Goal: Task Accomplishment & Management: Manage account settings

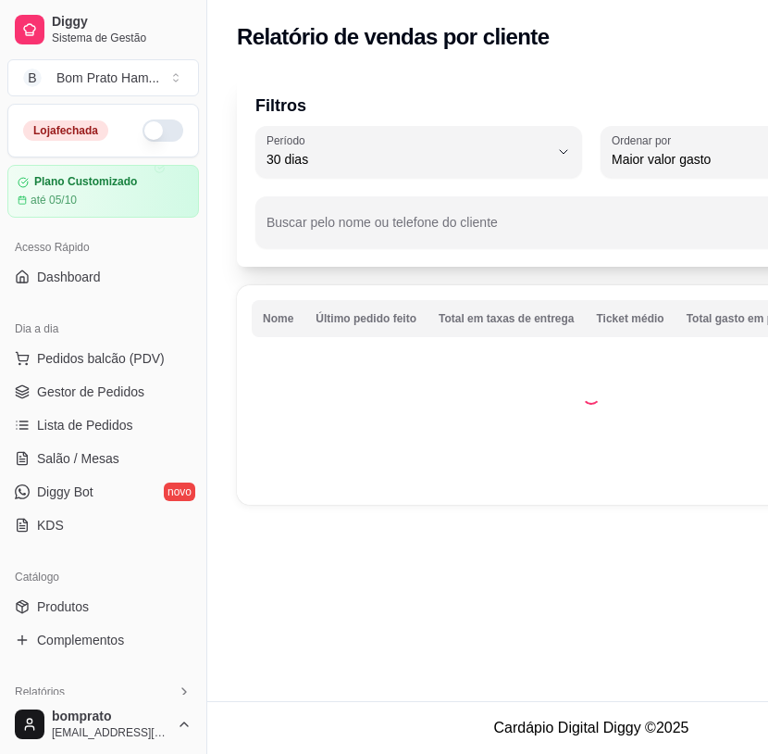
select select "30"
select select "HIGHEST_TOTAL_SPENT_WITH_ORDERS"
click at [143, 124] on button "button" at bounding box center [163, 130] width 41 height 22
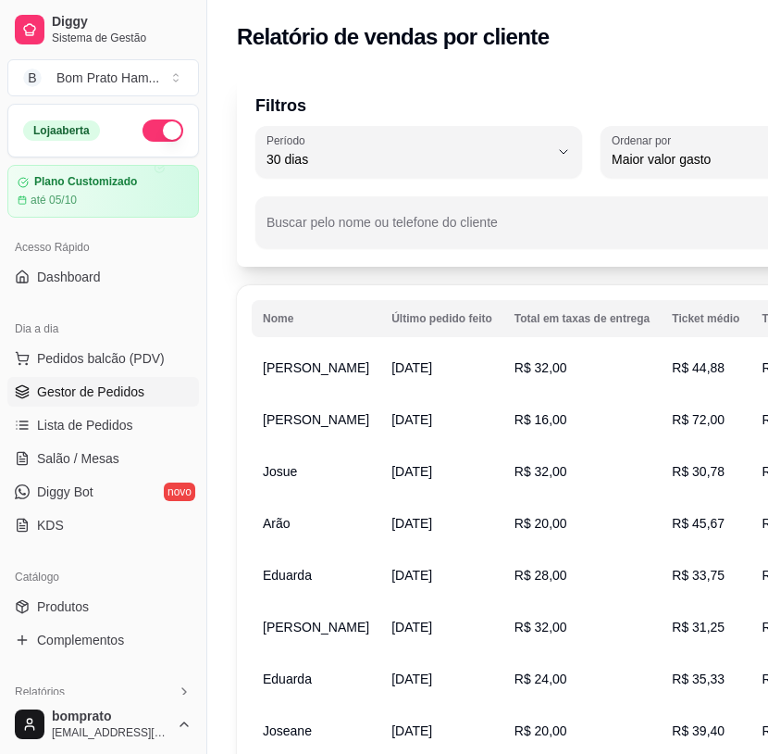
click at [100, 393] on span "Gestor de Pedidos" at bounding box center [90, 391] width 107 height 19
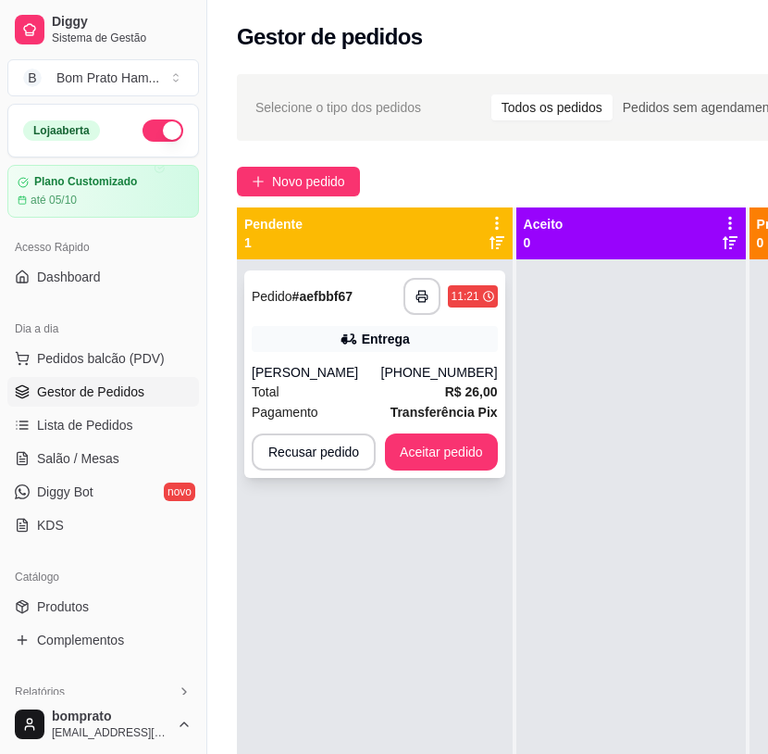
click at [381, 380] on div "[PERSON_NAME]" at bounding box center [317, 372] width 130 height 19
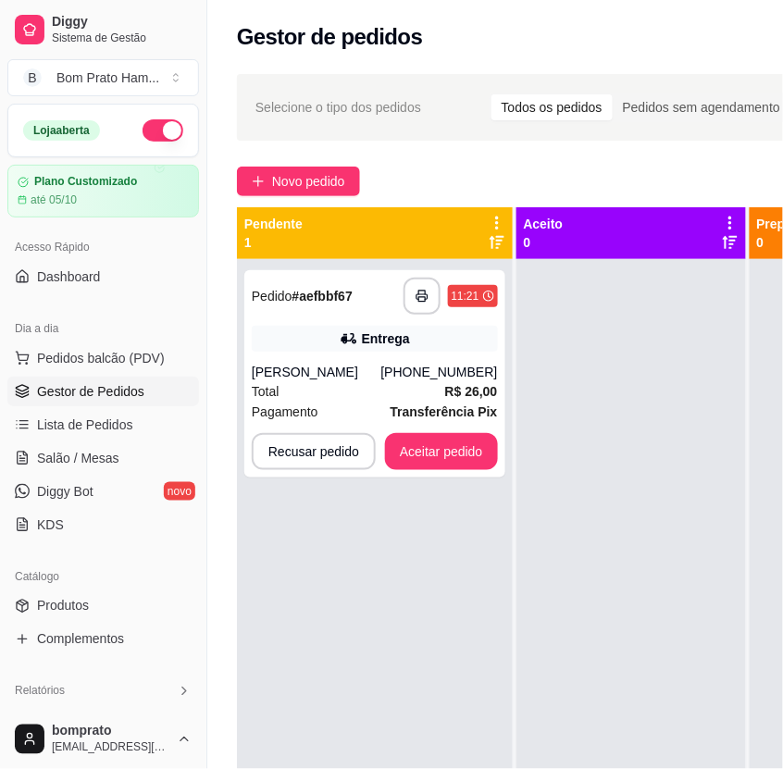
scroll to position [210, 0]
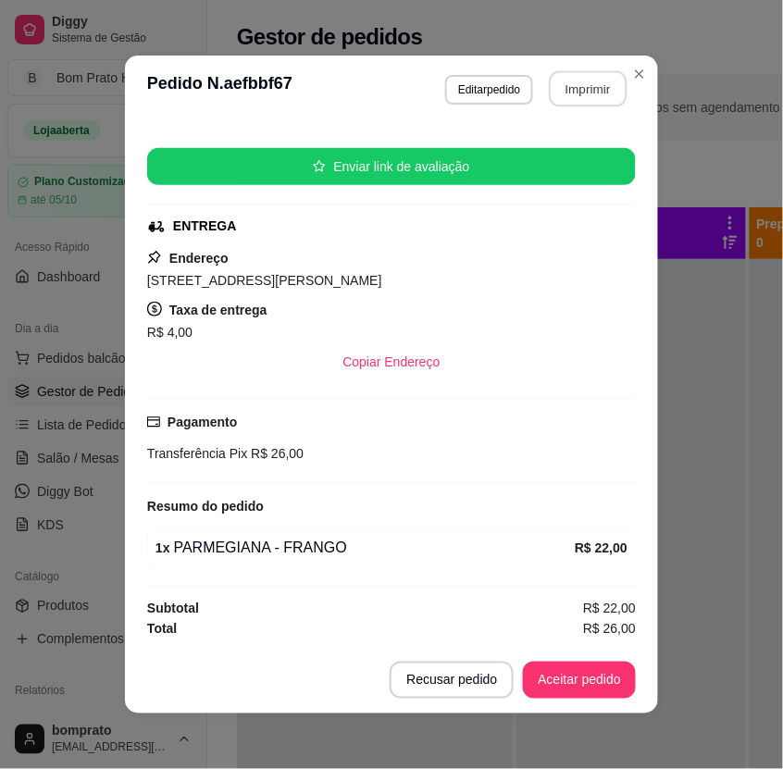
click at [566, 86] on button "Imprimir" at bounding box center [589, 89] width 78 height 36
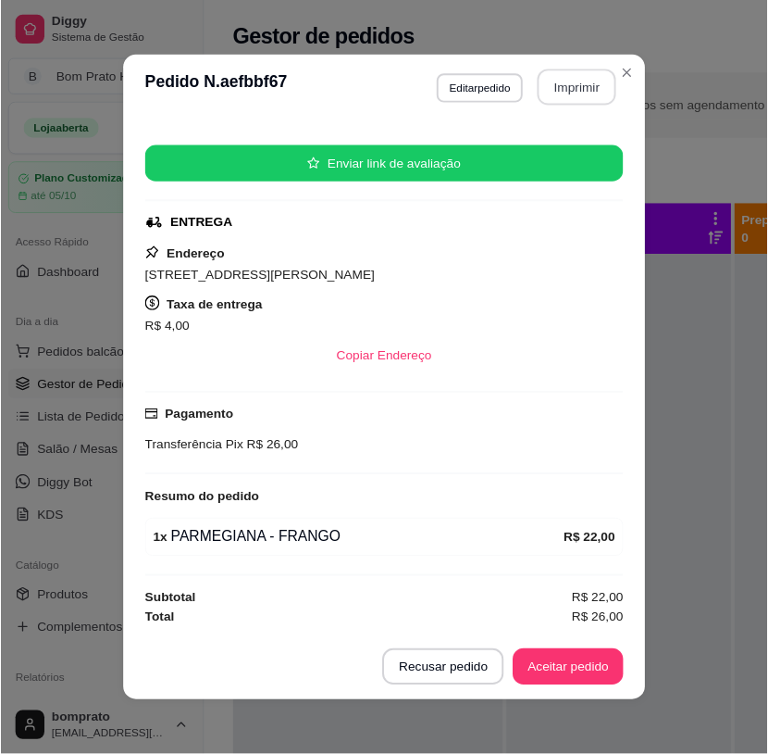
scroll to position [0, 0]
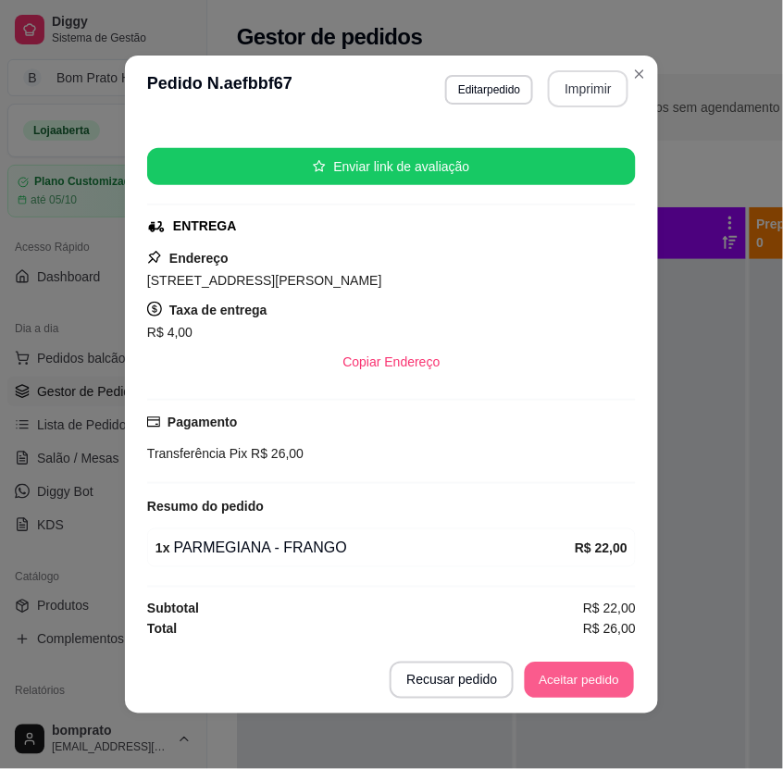
click at [590, 677] on button "Aceitar pedido" at bounding box center [579, 681] width 109 height 36
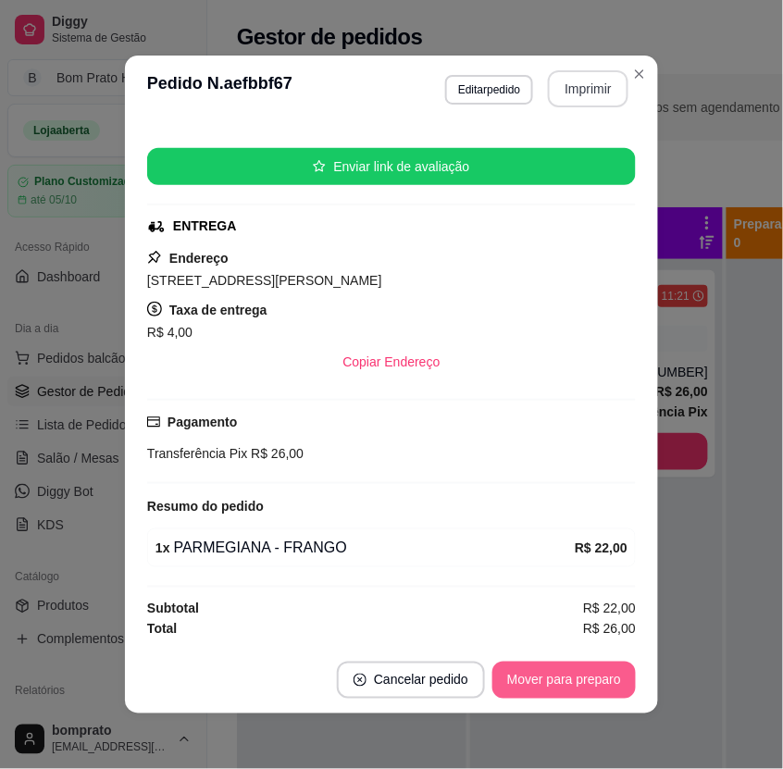
click at [585, 689] on button "Mover para preparo" at bounding box center [563, 680] width 143 height 37
